Goal: Check status: Check status

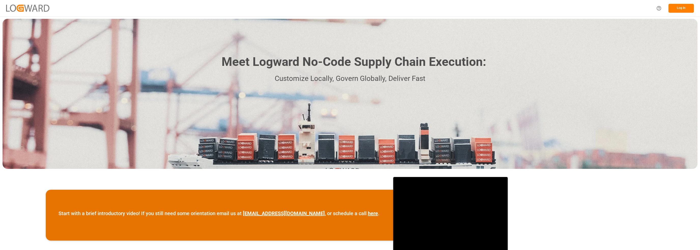
click at [682, 10] on button "Log In" at bounding box center [681, 8] width 25 height 9
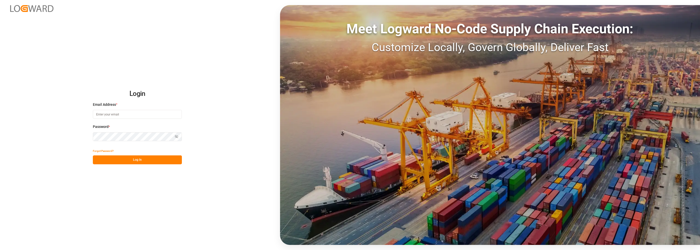
type input "[PERSON_NAME][EMAIL_ADDRESS][DOMAIN_NAME]"
click at [120, 158] on button "Log In" at bounding box center [137, 159] width 89 height 9
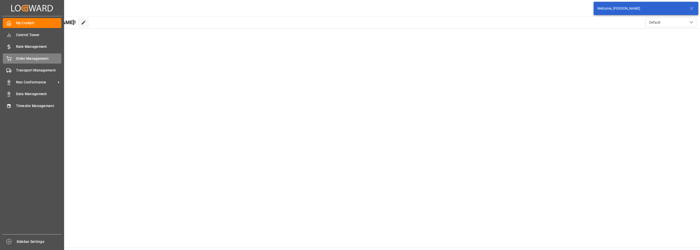
click at [16, 60] on span "Order Management" at bounding box center [39, 58] width 46 height 5
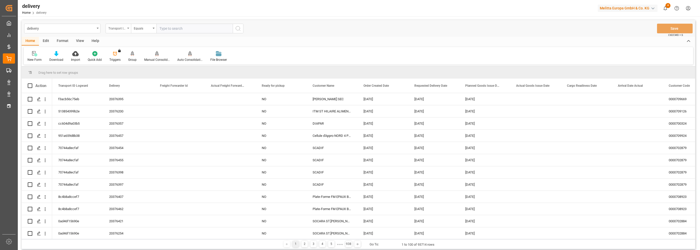
click at [128, 30] on div "Transport ID Logward" at bounding box center [118, 29] width 25 height 10
click at [126, 62] on div "Delivery" at bounding box center [144, 62] width 76 height 11
click at [181, 30] on input "text" at bounding box center [194, 29] width 76 height 10
type input "20375945"
click at [237, 28] on icon "search button" at bounding box center [238, 28] width 6 height 6
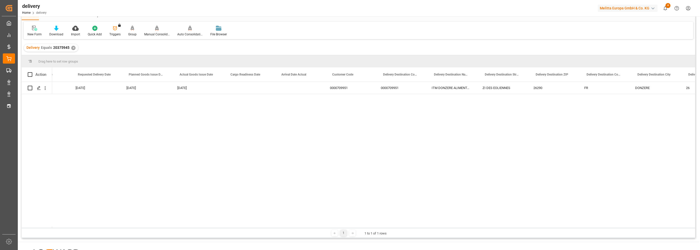
scroll to position [0, 345]
